Goal: Check status: Check status

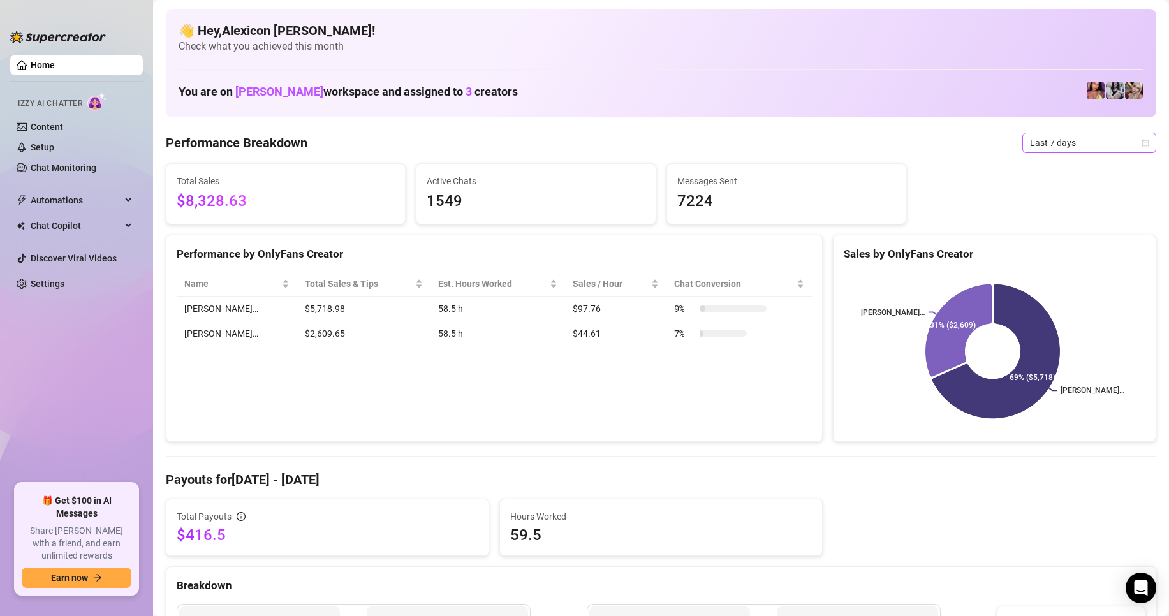
click at [1082, 142] on span "Last 7 days" at bounding box center [1089, 142] width 119 height 19
click at [1054, 245] on div "Custom date" at bounding box center [1077, 250] width 113 height 14
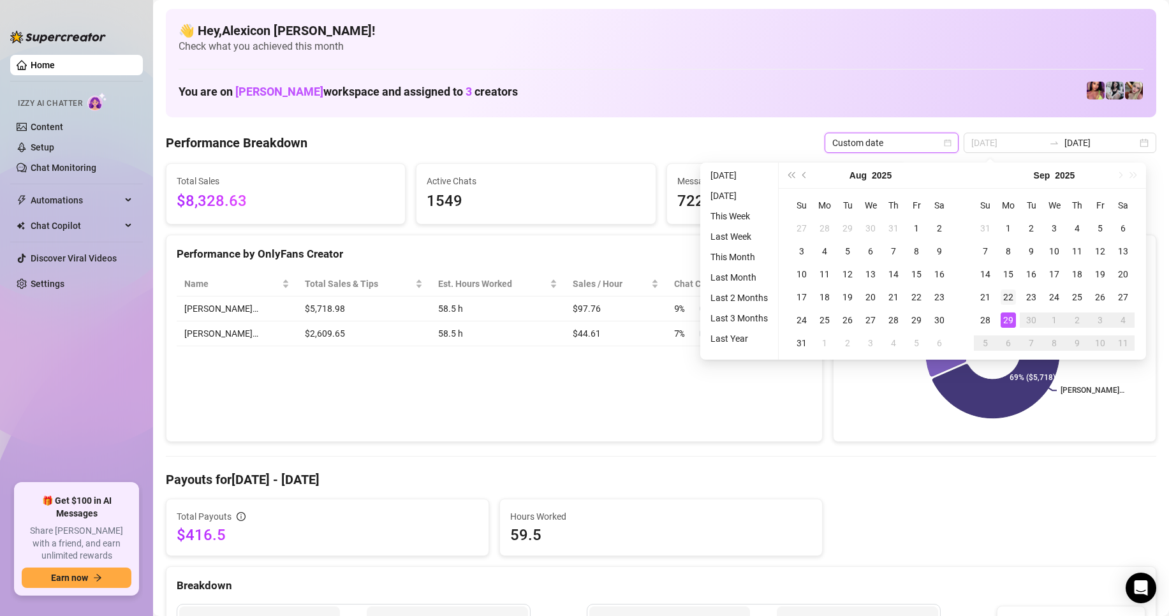
type input "[DATE]"
click at [1011, 298] on div "22" at bounding box center [1007, 296] width 15 height 15
type input "[DATE]"
click at [1011, 138] on input "[DATE]" at bounding box center [1007, 143] width 73 height 14
type input "[DATE]"
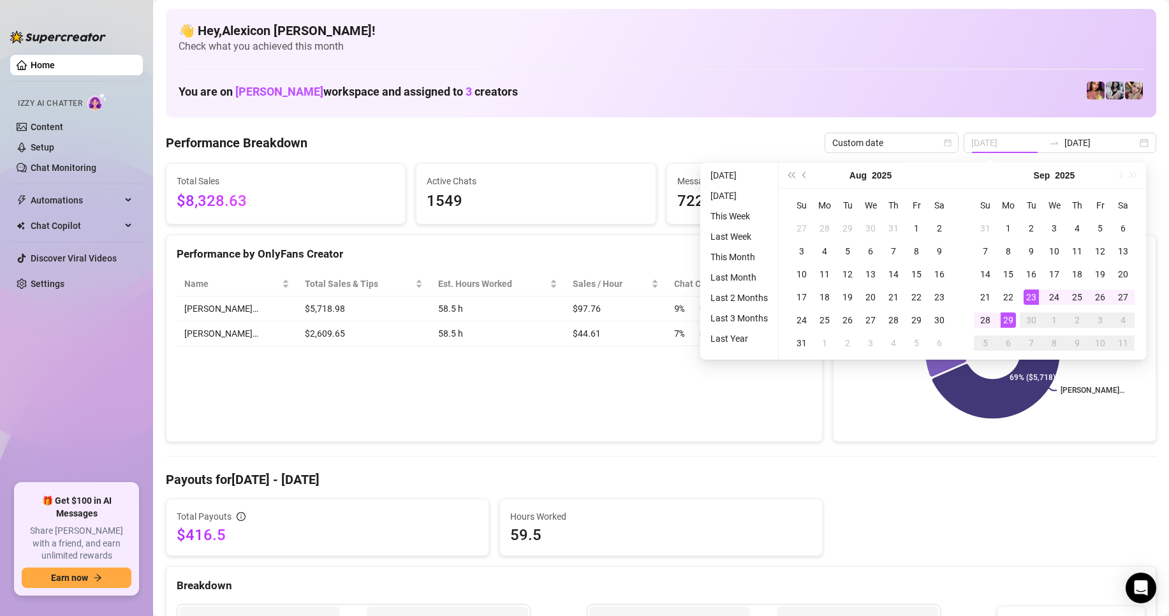
click at [1031, 290] on div "23" at bounding box center [1030, 296] width 15 height 15
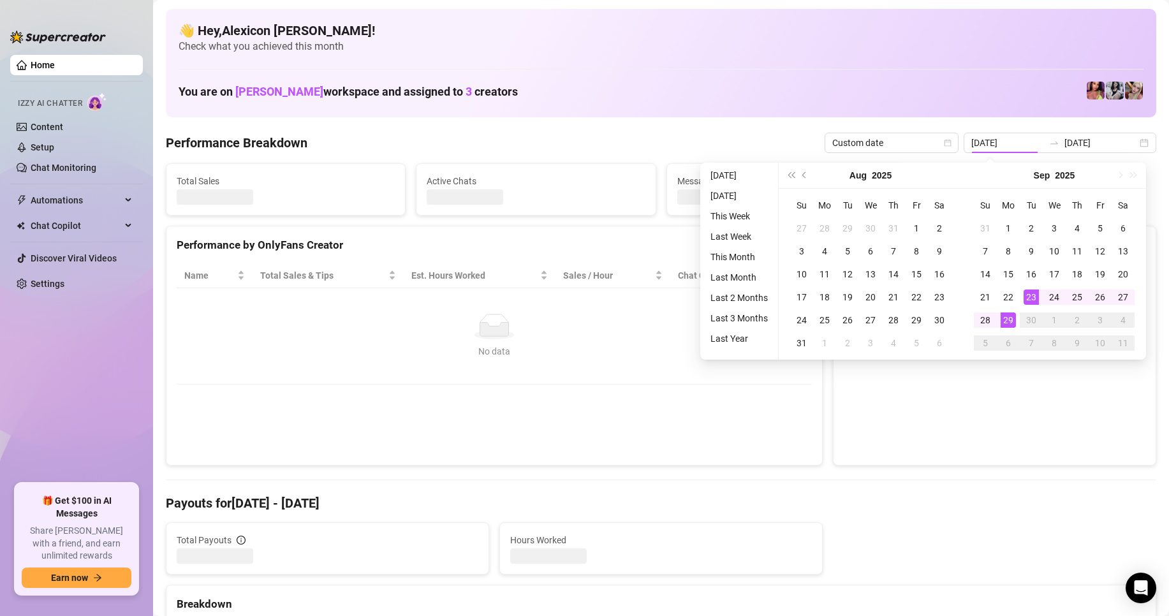
type input "[DATE]"
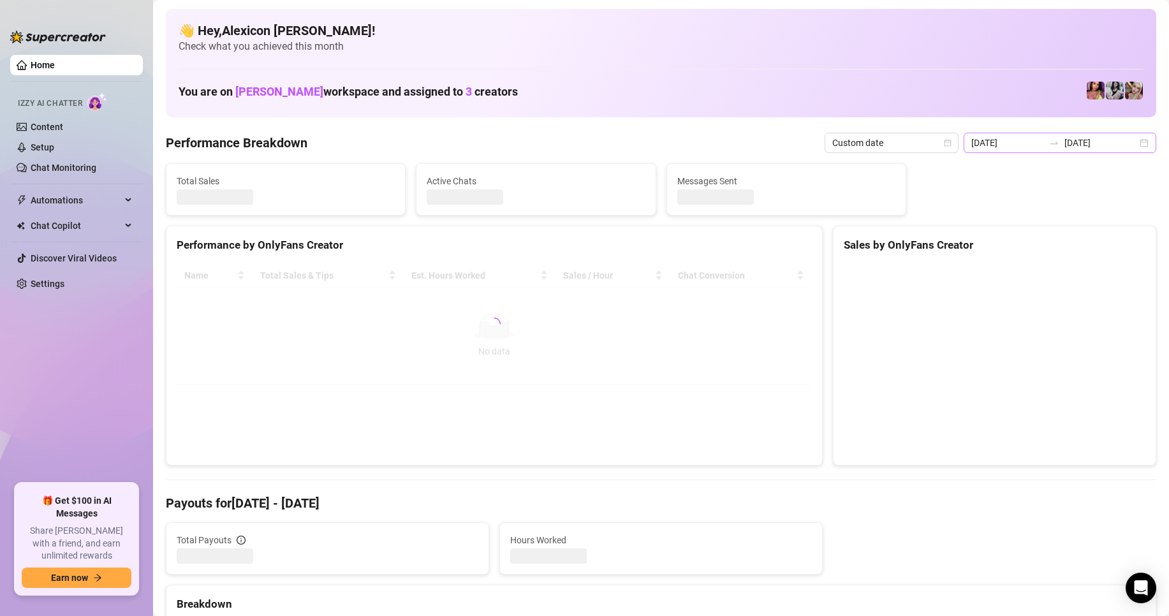
click at [1104, 133] on div "[DATE] [DATE]" at bounding box center [1059, 143] width 193 height 20
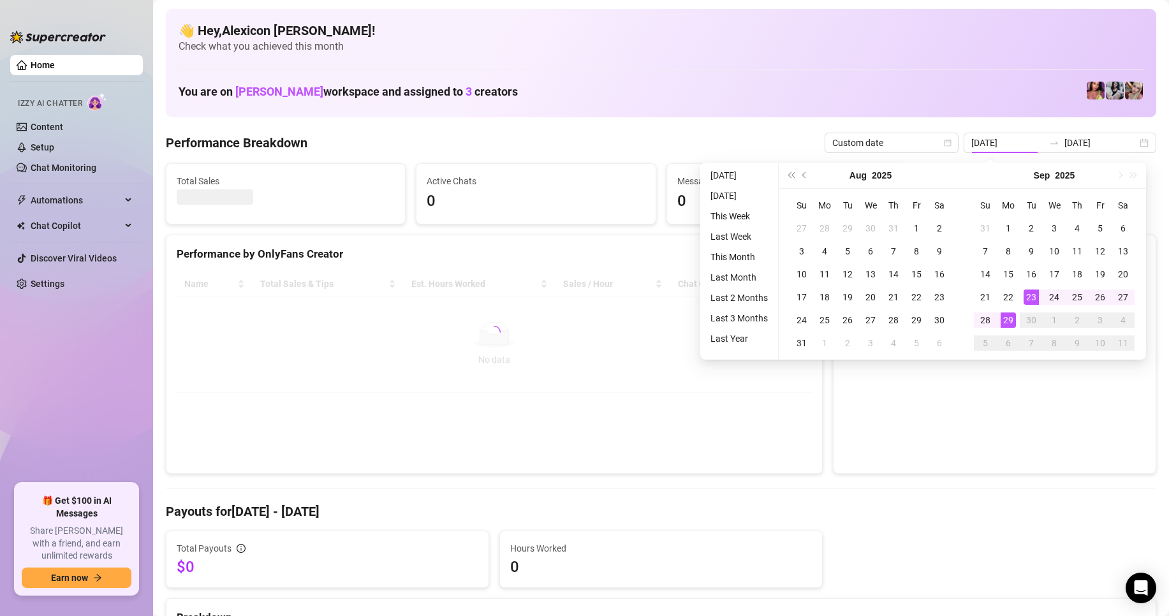
click at [979, 543] on div "Total Payouts $0 Hours Worked 0" at bounding box center [661, 558] width 1000 height 57
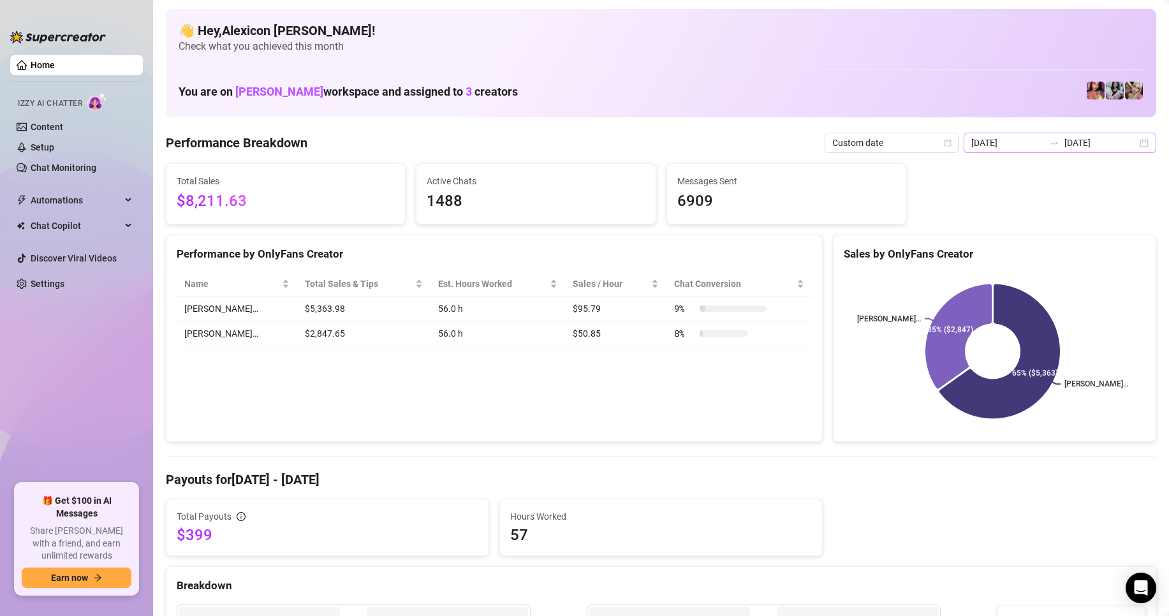
click at [1046, 136] on div "[DATE] [DATE]" at bounding box center [1059, 143] width 193 height 20
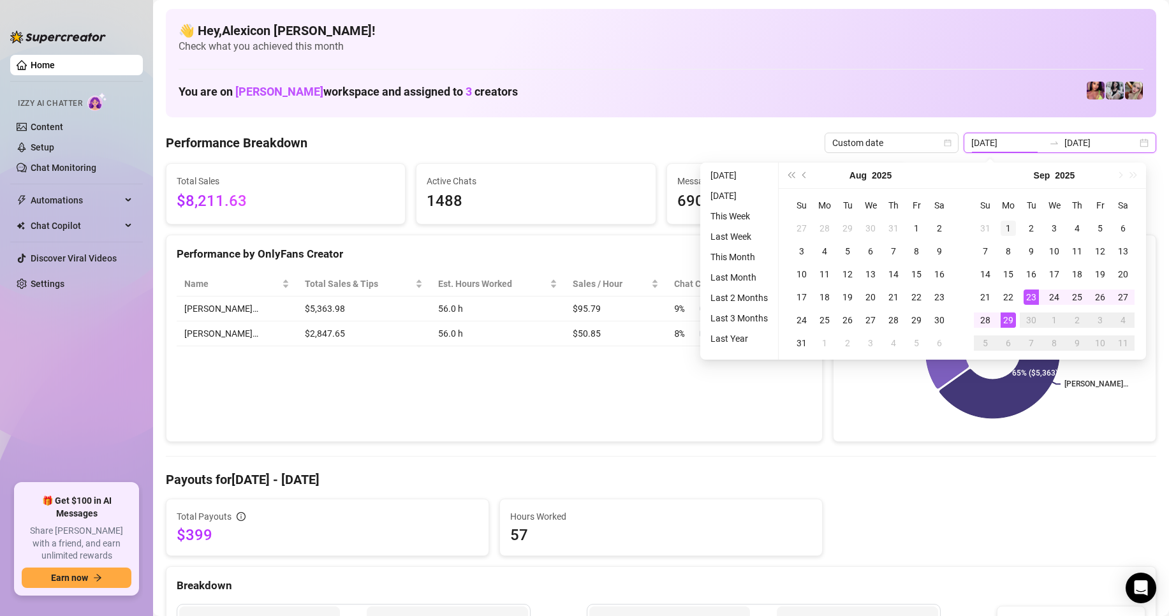
type input "[DATE]"
click at [1006, 228] on div "1" at bounding box center [1007, 228] width 15 height 15
type input "[DATE]"
click at [1012, 320] on div "29" at bounding box center [1007, 319] width 15 height 15
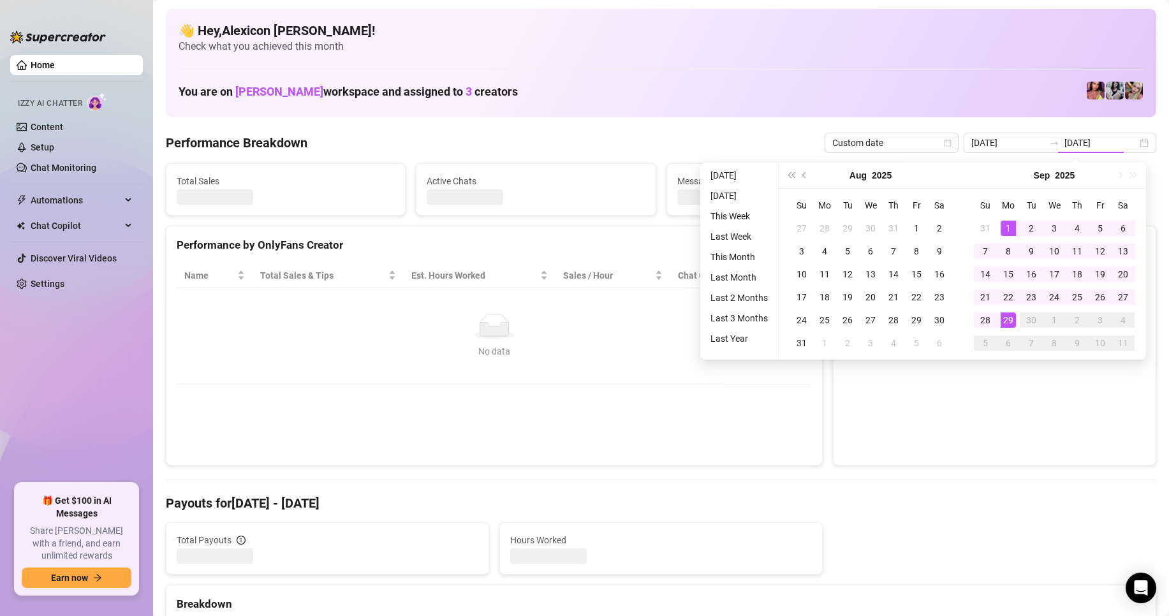
type input "[DATE]"
